Goal: Task Accomplishment & Management: Use online tool/utility

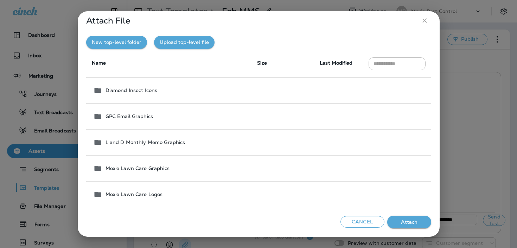
scroll to position [269, 0]
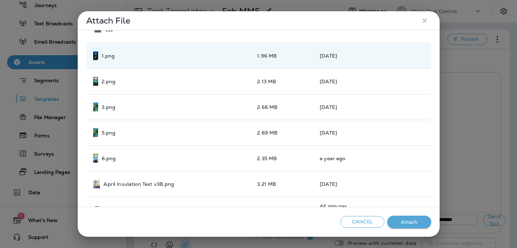
click at [49, 113] on div "Attach File New top-level folder Upload top-level file Name Size Last Modified …" at bounding box center [258, 124] width 517 height 248
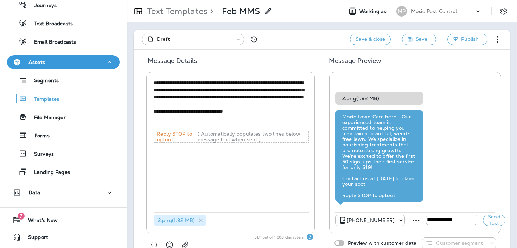
scroll to position [3, 0]
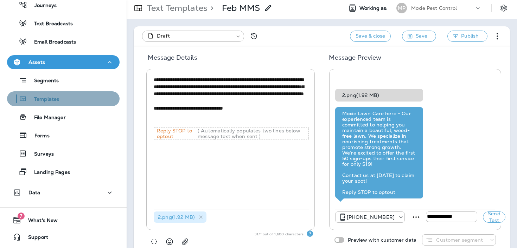
click at [61, 96] on div "Templates" at bounding box center [63, 99] width 107 height 11
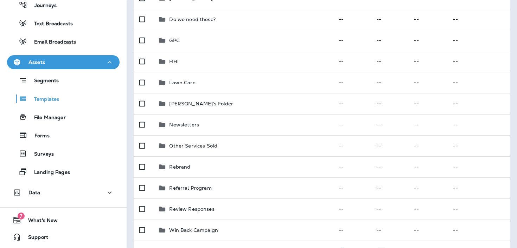
scroll to position [146, 0]
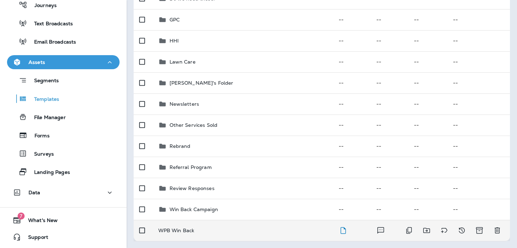
click at [219, 236] on td "WPB Win Back" at bounding box center [243, 230] width 181 height 21
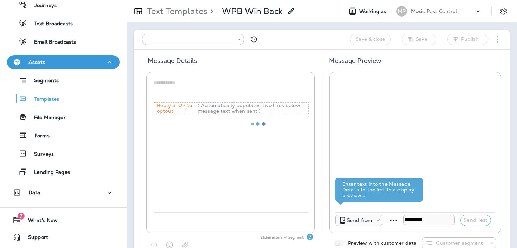
type input "**********"
type textarea "**********"
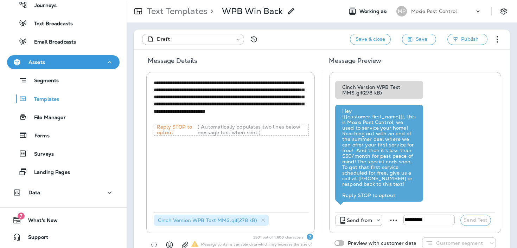
click at [266, 11] on p "WPB Win Back" at bounding box center [252, 11] width 61 height 11
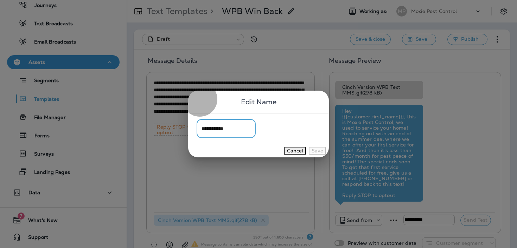
click at [284, 154] on button "Cancel" at bounding box center [295, 151] width 22 height 8
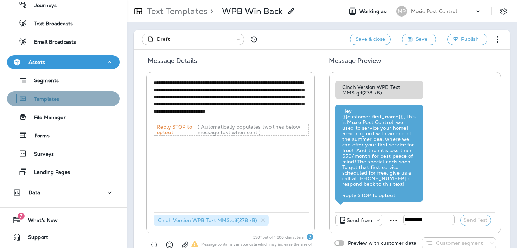
click at [70, 94] on div "Templates" at bounding box center [63, 99] width 107 height 11
